Goal: Task Accomplishment & Management: Complete application form

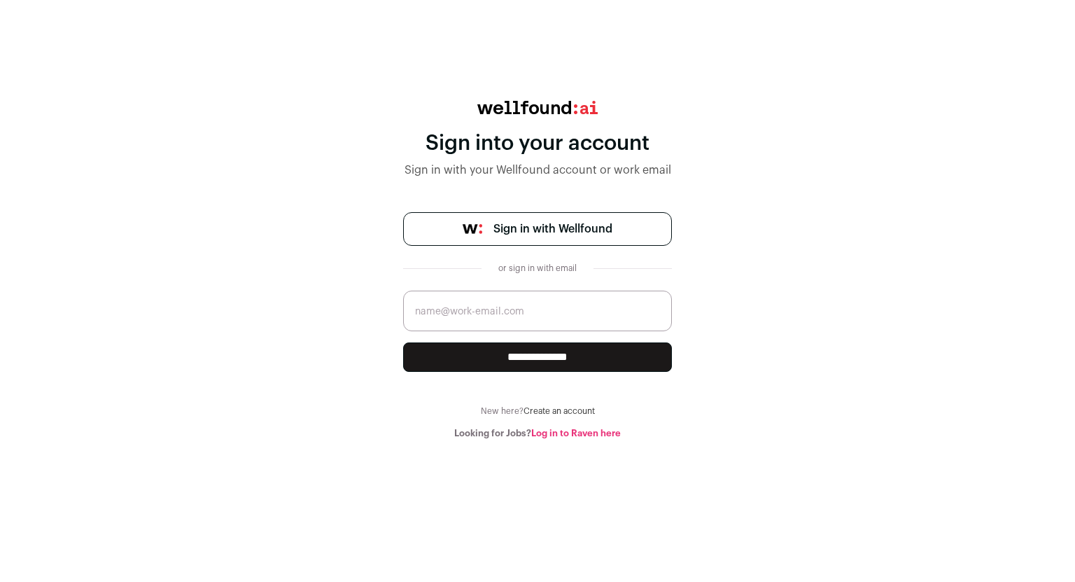
click at [519, 311] on input "email" at bounding box center [537, 310] width 269 height 41
type input "[EMAIL_ADDRESS][DOMAIN_NAME]"
click at [487, 353] on input "**********" at bounding box center [537, 356] width 269 height 29
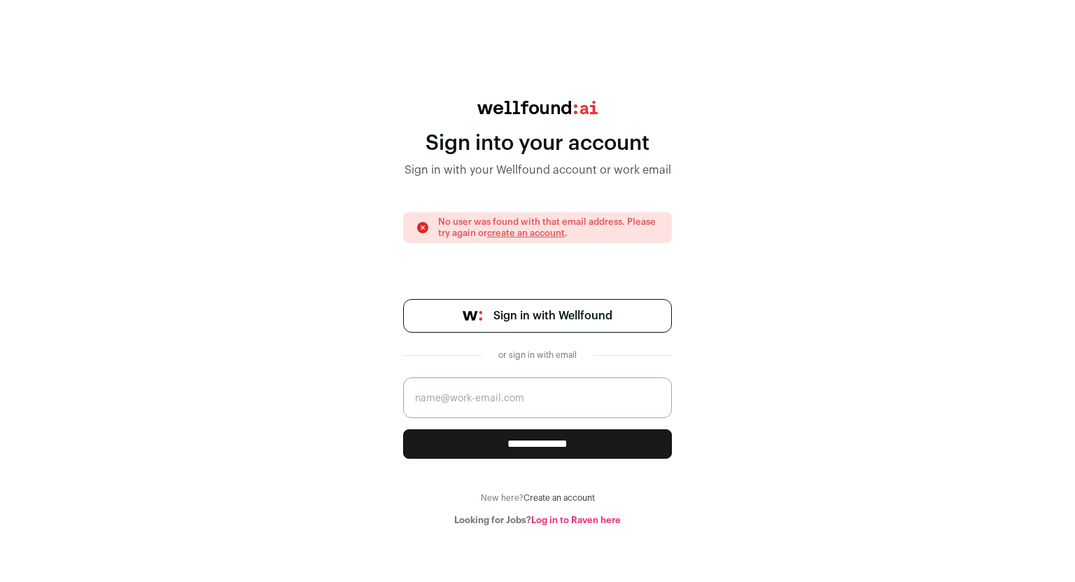
click at [489, 395] on input "email" at bounding box center [537, 397] width 269 height 41
type input "shahforam2002@gmail.com"
click at [403, 429] on input "**********" at bounding box center [537, 443] width 269 height 29
click at [531, 322] on span "Sign in with Wellfound" at bounding box center [552, 315] width 119 height 17
click at [526, 406] on input "email" at bounding box center [537, 397] width 269 height 41
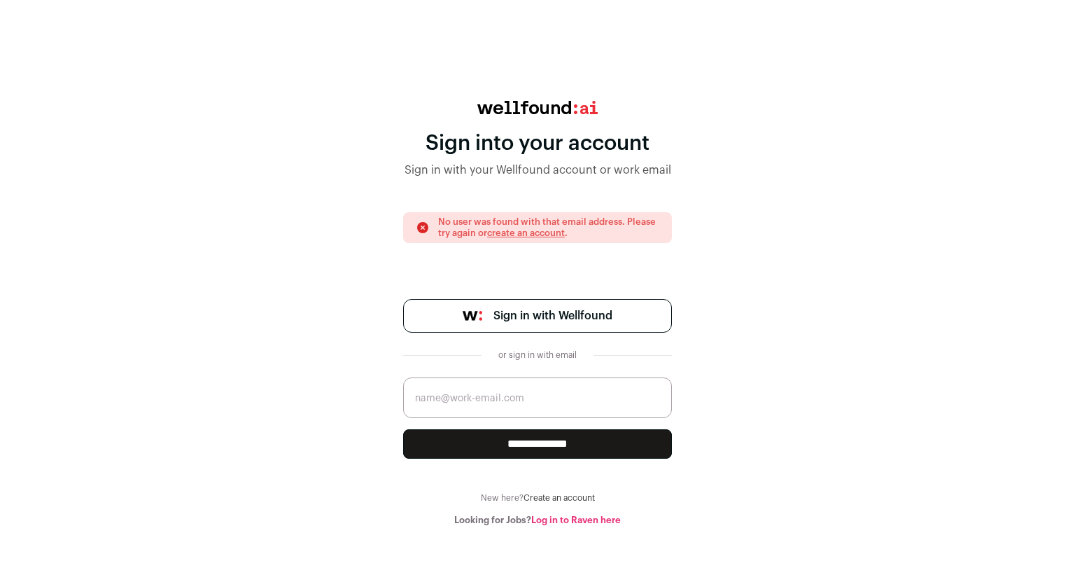
type input "fshah3@charlotte.edu"
click at [549, 497] on link "Create an account" at bounding box center [559, 497] width 71 height 8
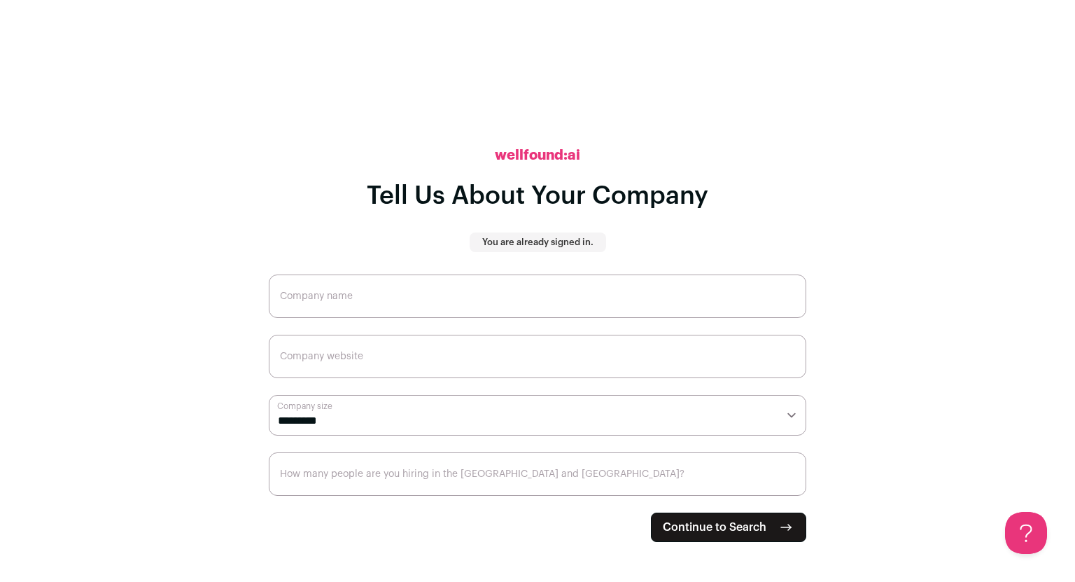
click at [430, 295] on input "Company name" at bounding box center [538, 295] width 538 height 43
drag, startPoint x: 525, startPoint y: 241, endPoint x: 594, endPoint y: 239, distance: 69.3
click at [594, 239] on div "You are already signed in." at bounding box center [538, 242] width 136 height 20
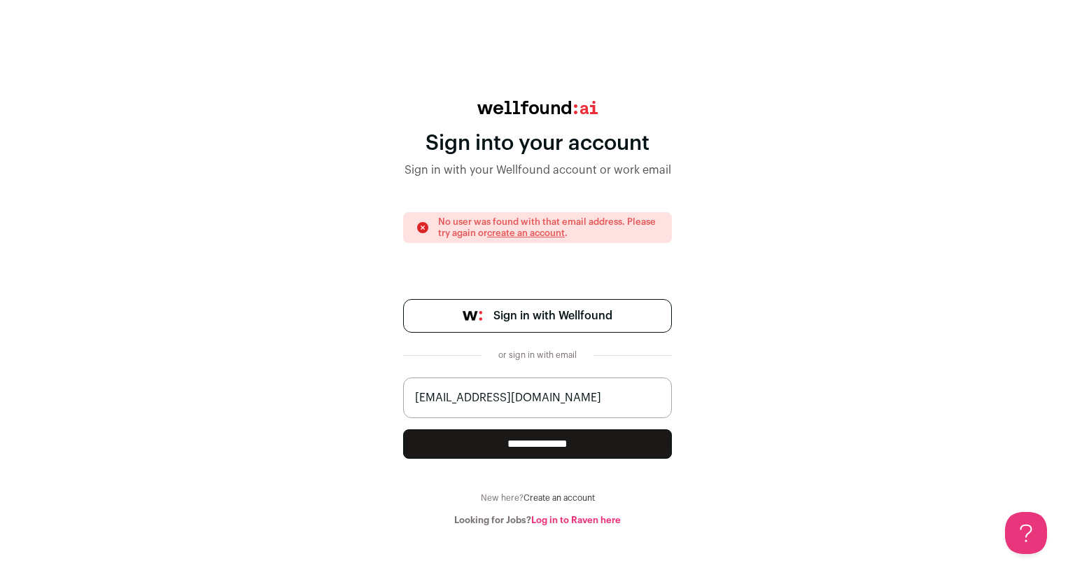
click at [544, 495] on link "Create an account" at bounding box center [559, 497] width 71 height 8
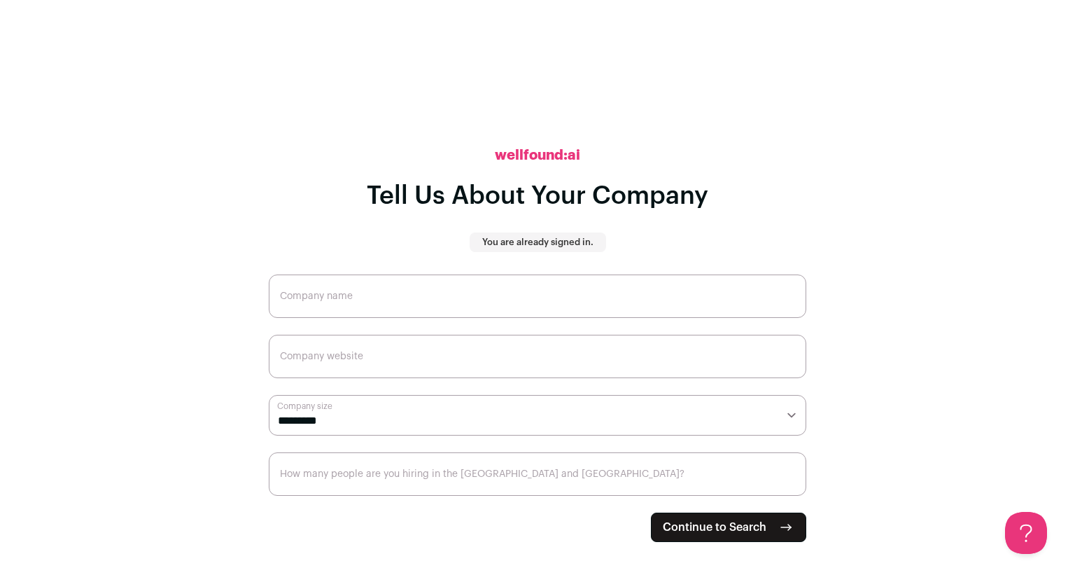
click at [533, 245] on p "You are already signed in." at bounding box center [537, 242] width 111 height 11
